Goal: Find specific page/section: Find specific page/section

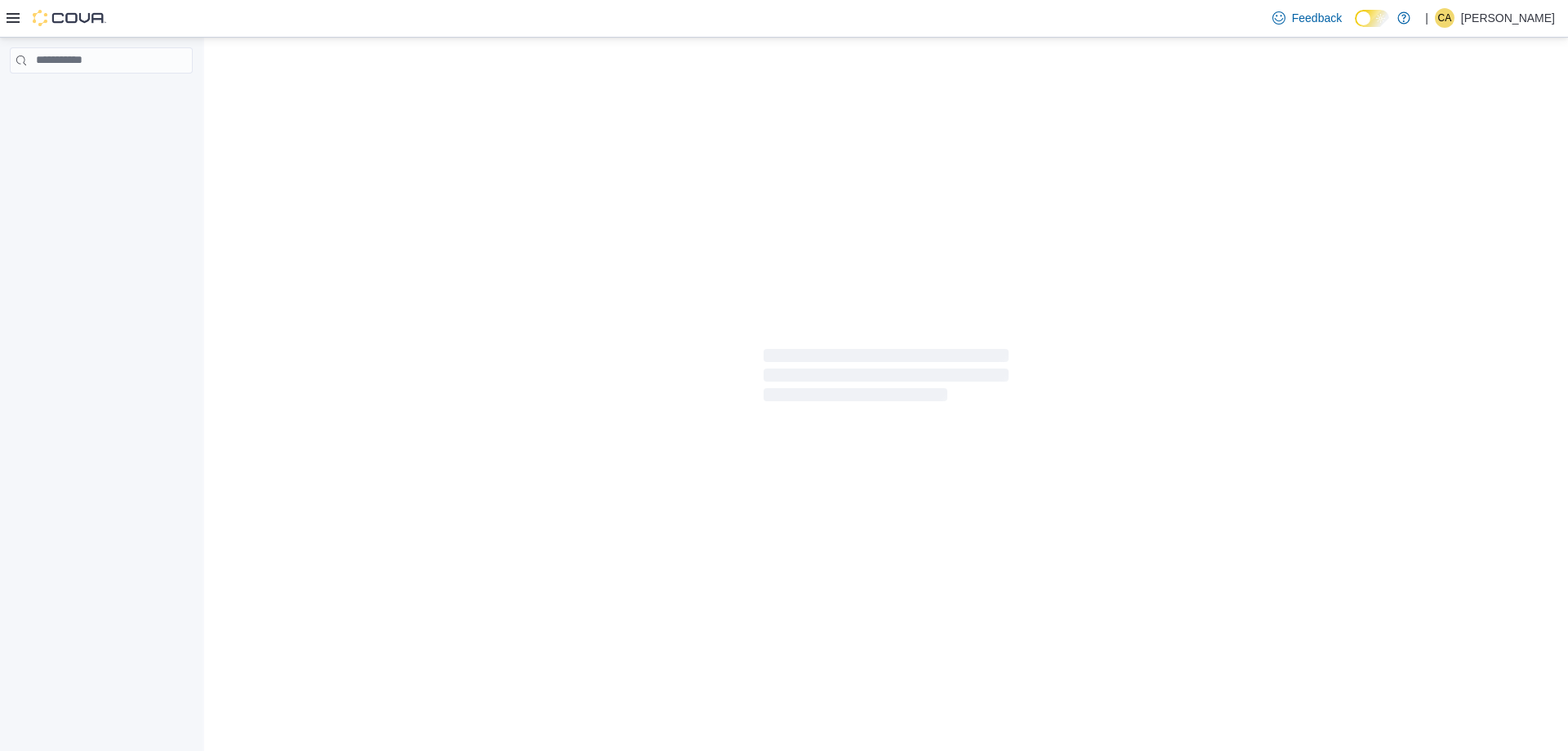
click at [13, 17] on icon at bounding box center [13, 18] width 13 height 13
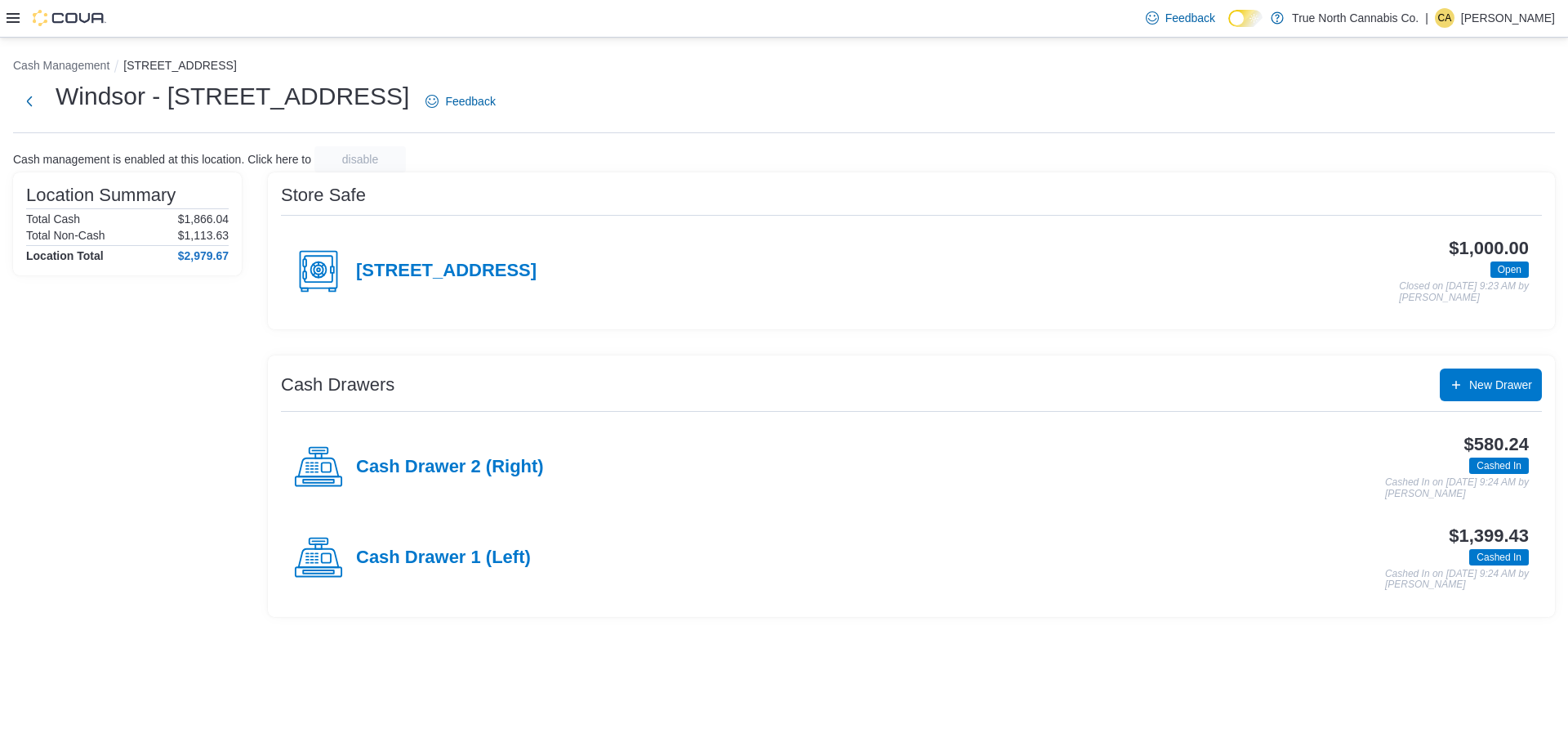
click at [15, 18] on icon at bounding box center [13, 18] width 13 height 10
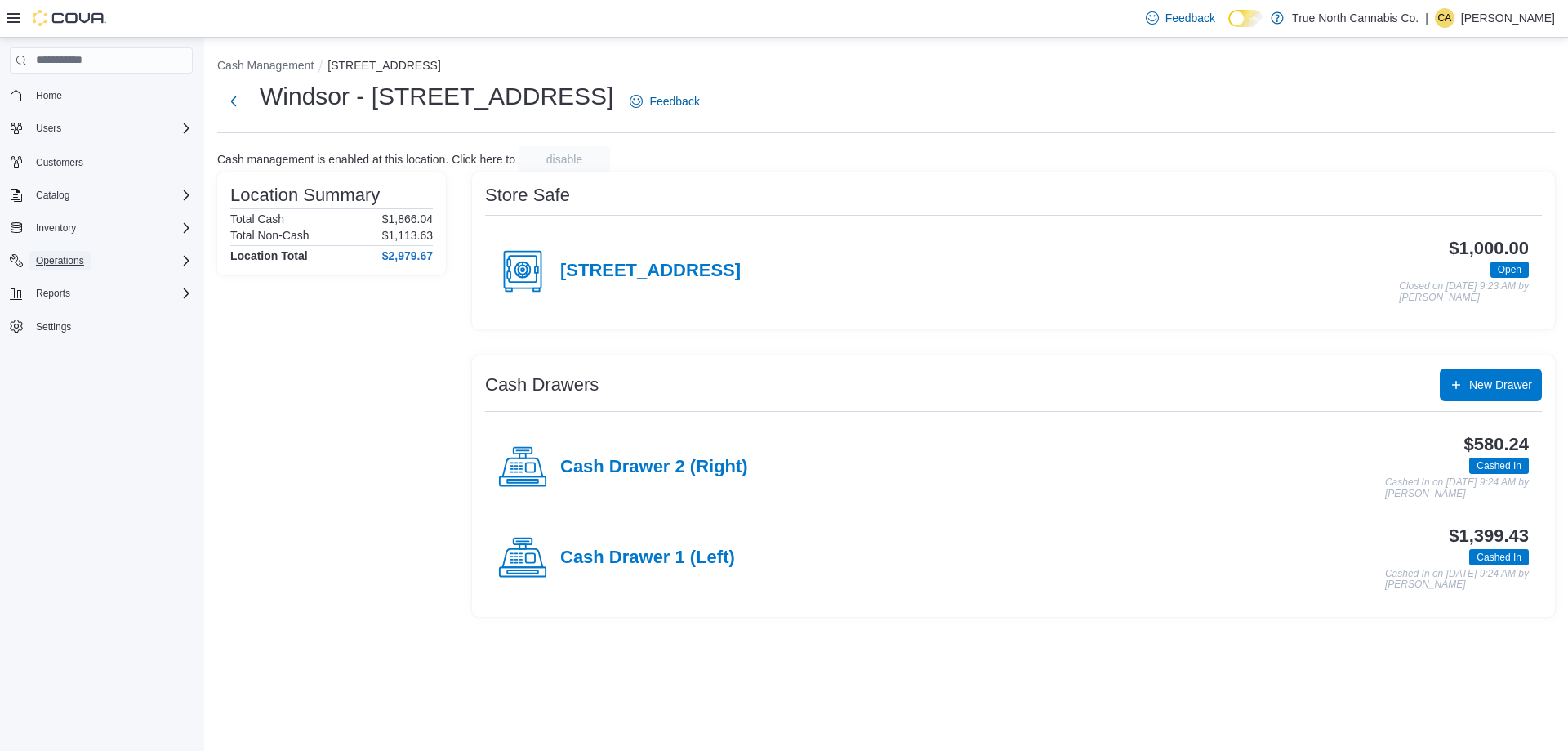
click at [73, 265] on span "Operations" at bounding box center [60, 261] width 48 height 13
click at [84, 282] on span "Cash Management" at bounding box center [71, 284] width 83 height 13
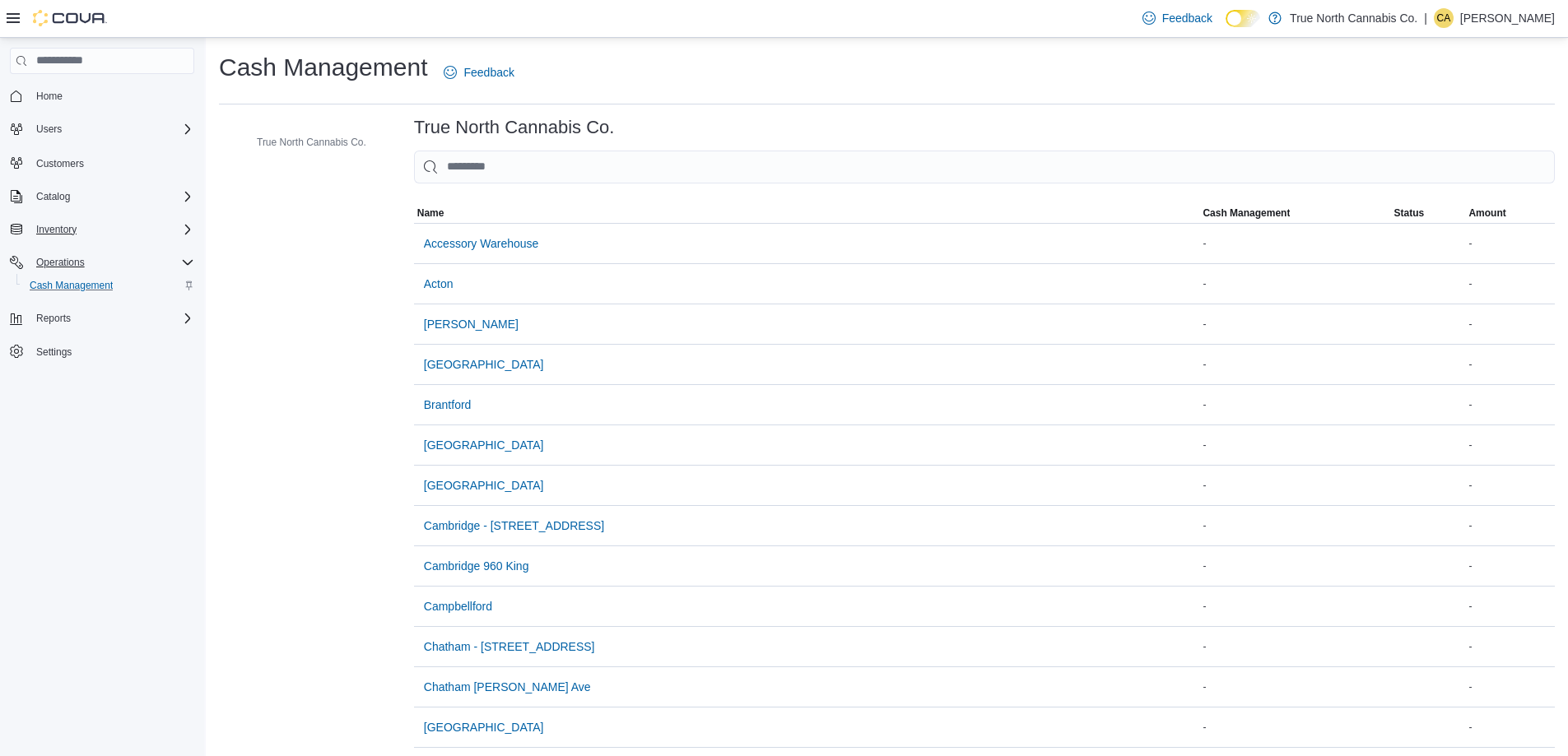
click at [132, 234] on div "Inventory" at bounding box center [112, 229] width 165 height 20
click at [118, 302] on span "Inventory Manager (Classic)" at bounding box center [97, 299] width 136 height 13
